Goal: Information Seeking & Learning: Find specific fact

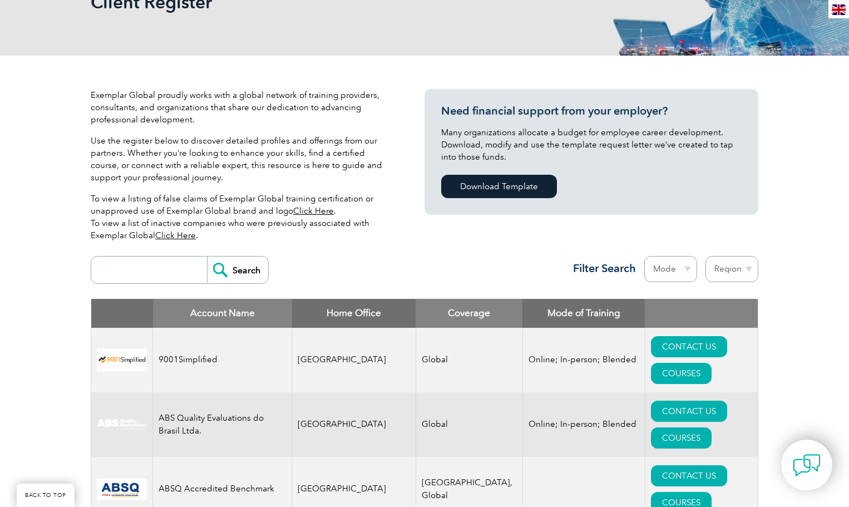
scroll to position [278, 0]
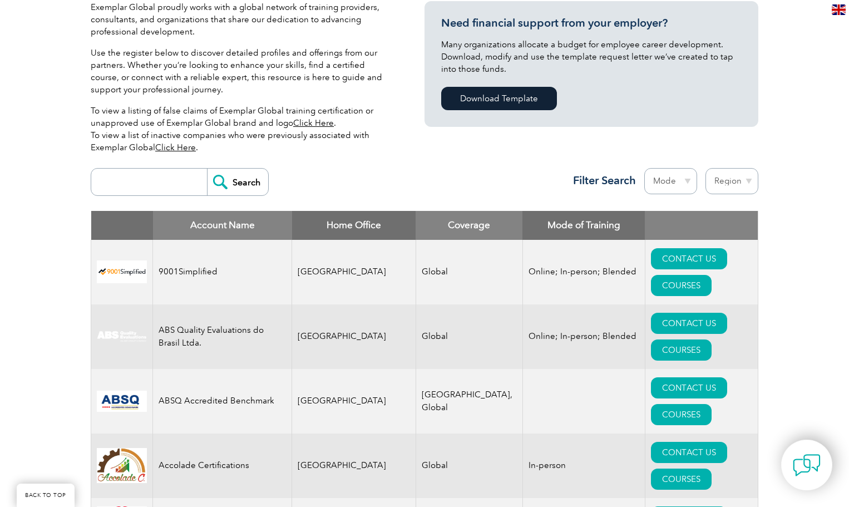
click at [130, 180] on input "search" at bounding box center [152, 181] width 110 height 27
type input "IQM"
click at [228, 179] on input "Search" at bounding box center [237, 181] width 61 height 27
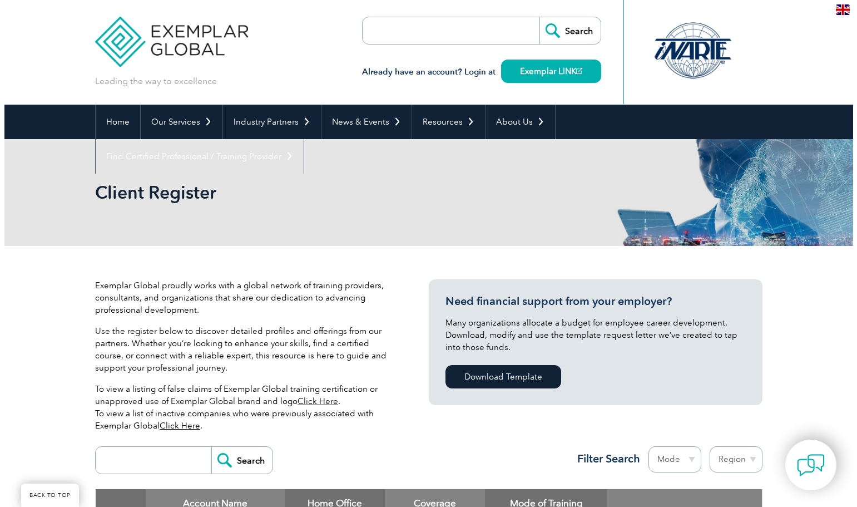
scroll to position [132, 0]
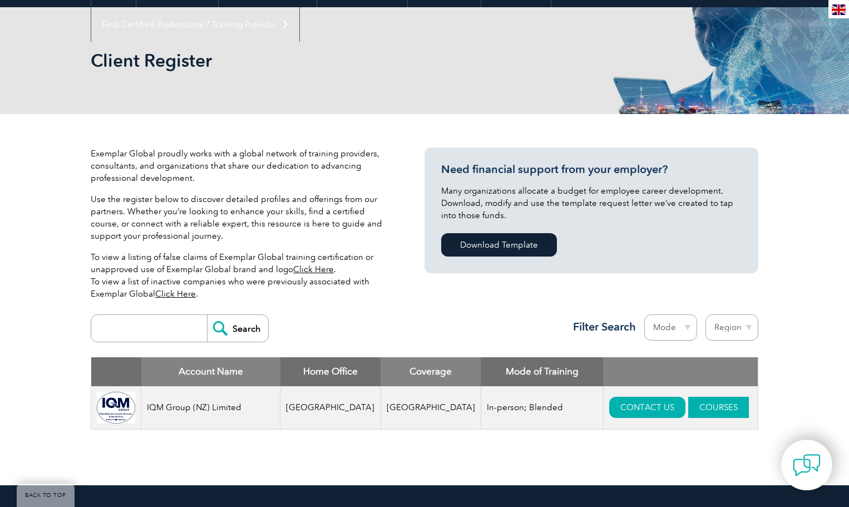
click at [688, 410] on link "COURSES" at bounding box center [718, 406] width 61 height 21
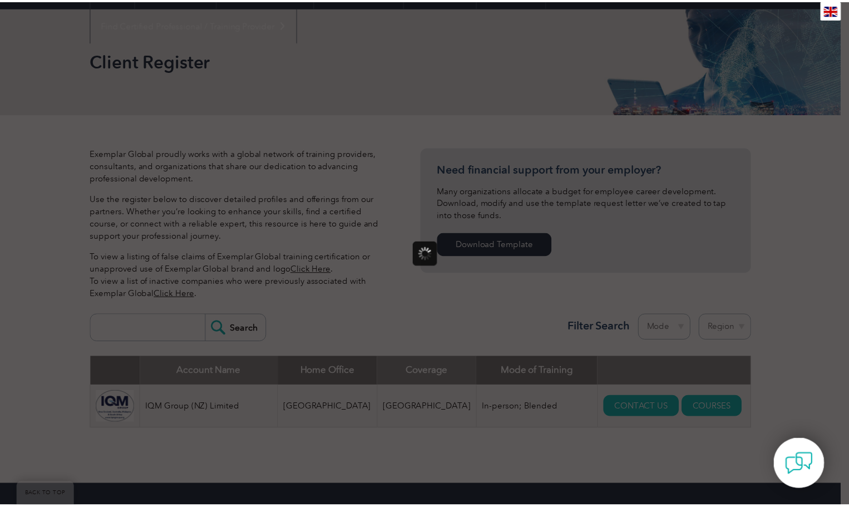
scroll to position [0, 0]
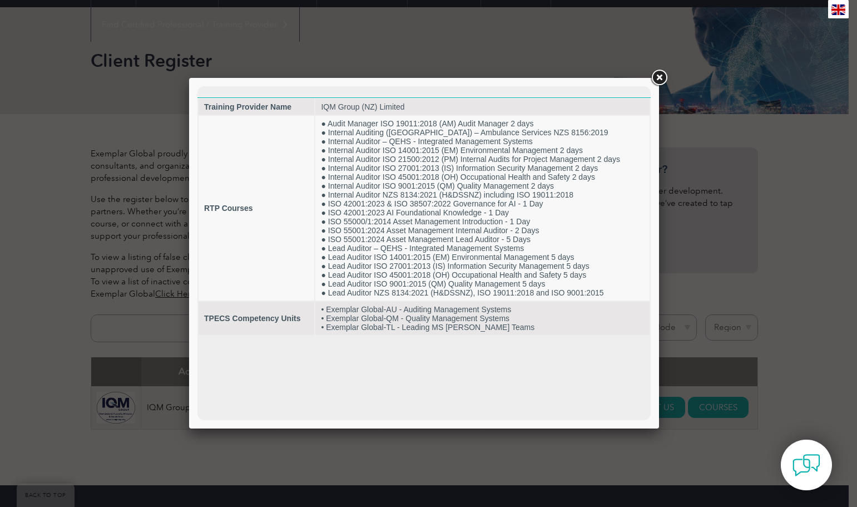
click at [663, 74] on link at bounding box center [659, 78] width 20 height 20
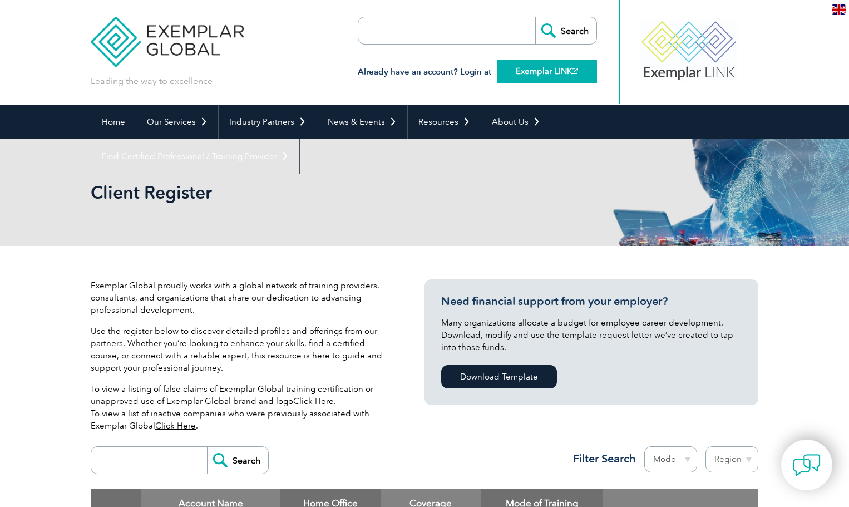
click at [532, 76] on link "Exemplar LINK" at bounding box center [547, 70] width 100 height 23
